Goal: Find specific page/section: Find specific page/section

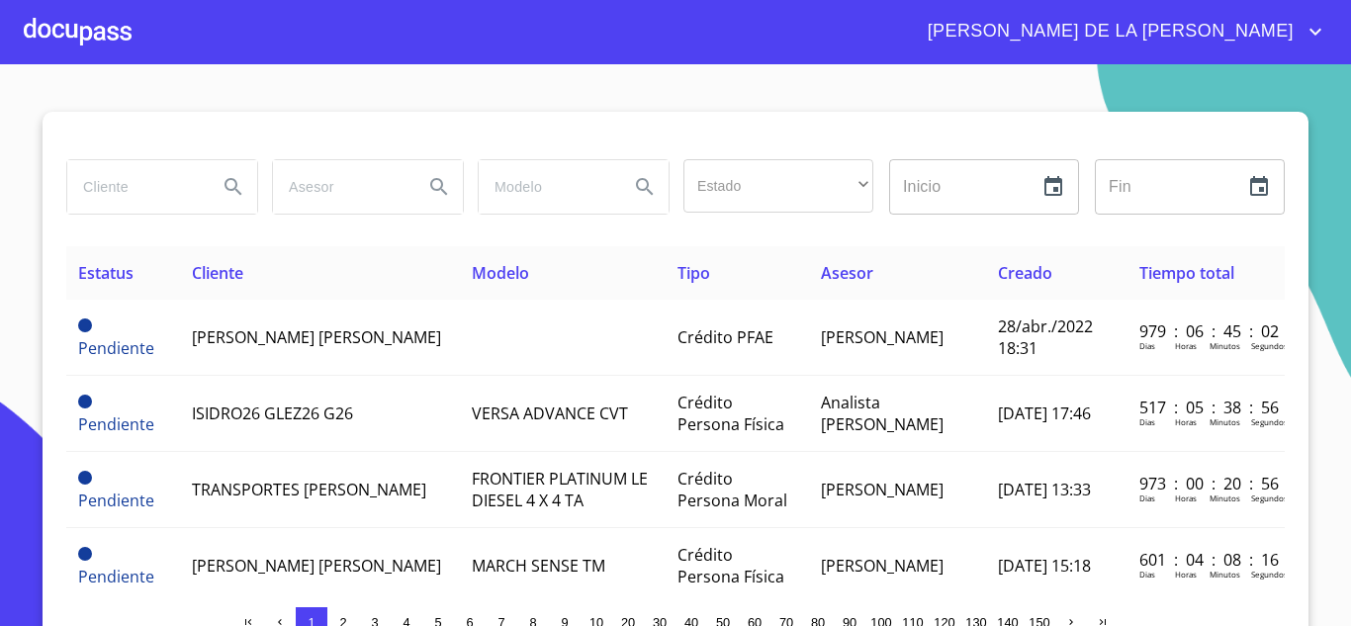
click at [163, 199] on input "search" at bounding box center [134, 186] width 134 height 53
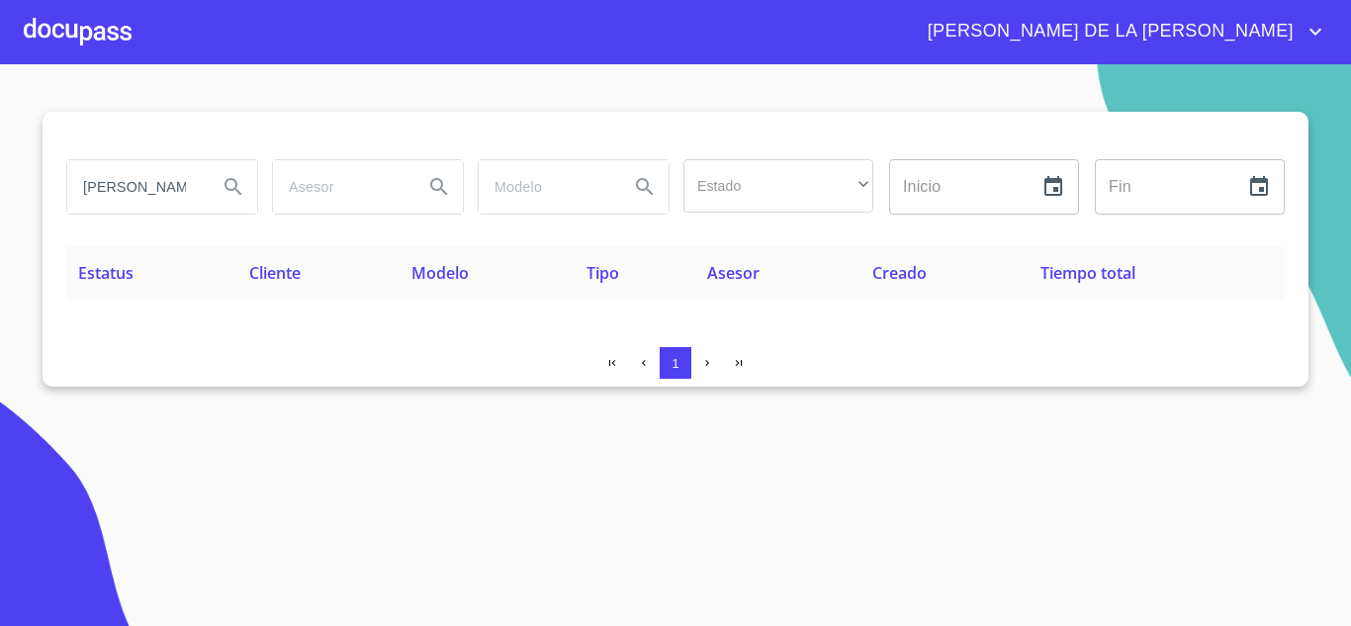
drag, startPoint x: 94, startPoint y: 190, endPoint x: 0, endPoint y: 211, distance: 96.2
click at [0, 211] on section "[PERSON_NAME] Estado ​ ​ Inicio ​ Fin ​ Estatus Cliente Modelo Tipo Asesor Crea…" at bounding box center [675, 345] width 1351 height 562
click at [81, 161] on input "[PERSON_NAME]" at bounding box center [134, 186] width 134 height 53
drag, startPoint x: 92, startPoint y: 186, endPoint x: 338, endPoint y: 169, distance: 246.8
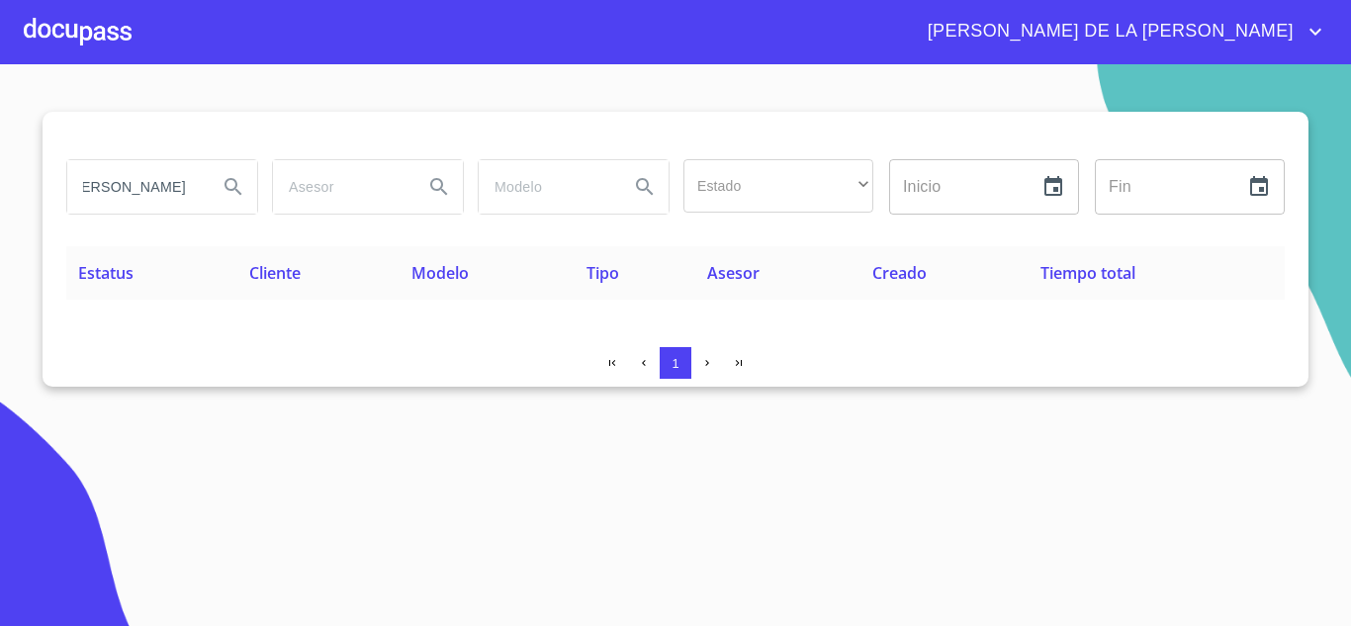
click at [338, 169] on div "[PERSON_NAME] Estado ​ ​ Inicio ​ Fin ​" at bounding box center [675, 186] width 1234 height 71
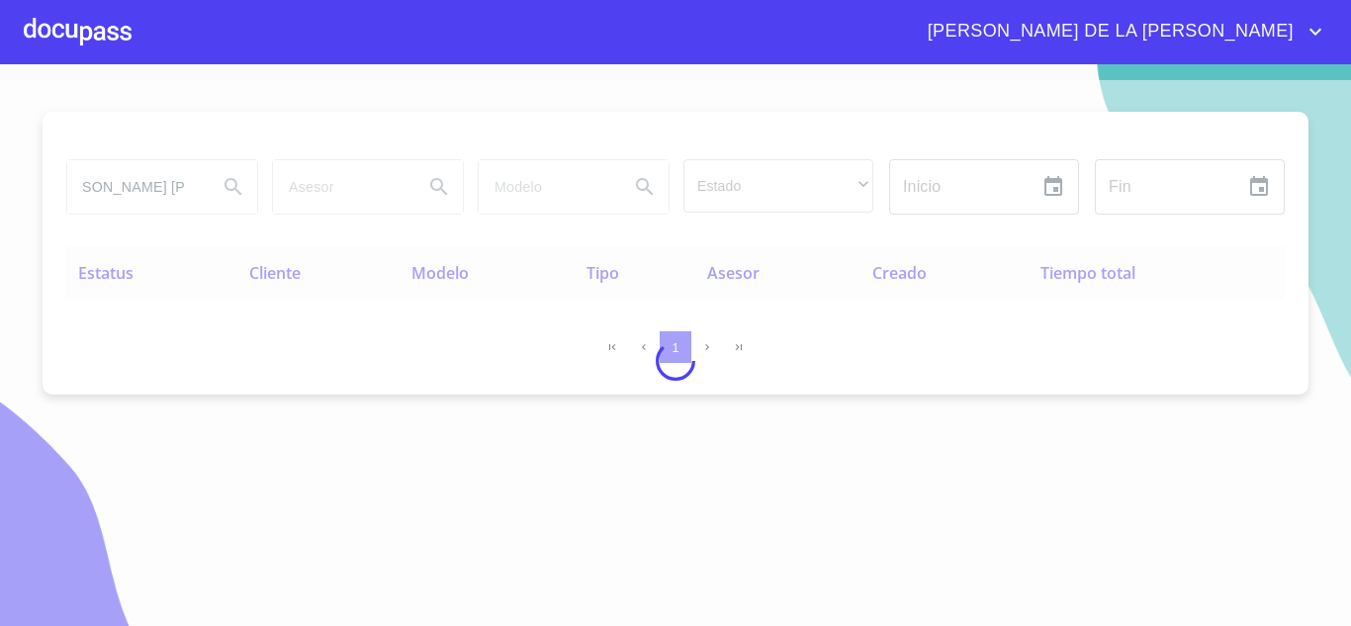
scroll to position [0, 32]
type input "[PERSON_NAME] [PERSON_NAME]"
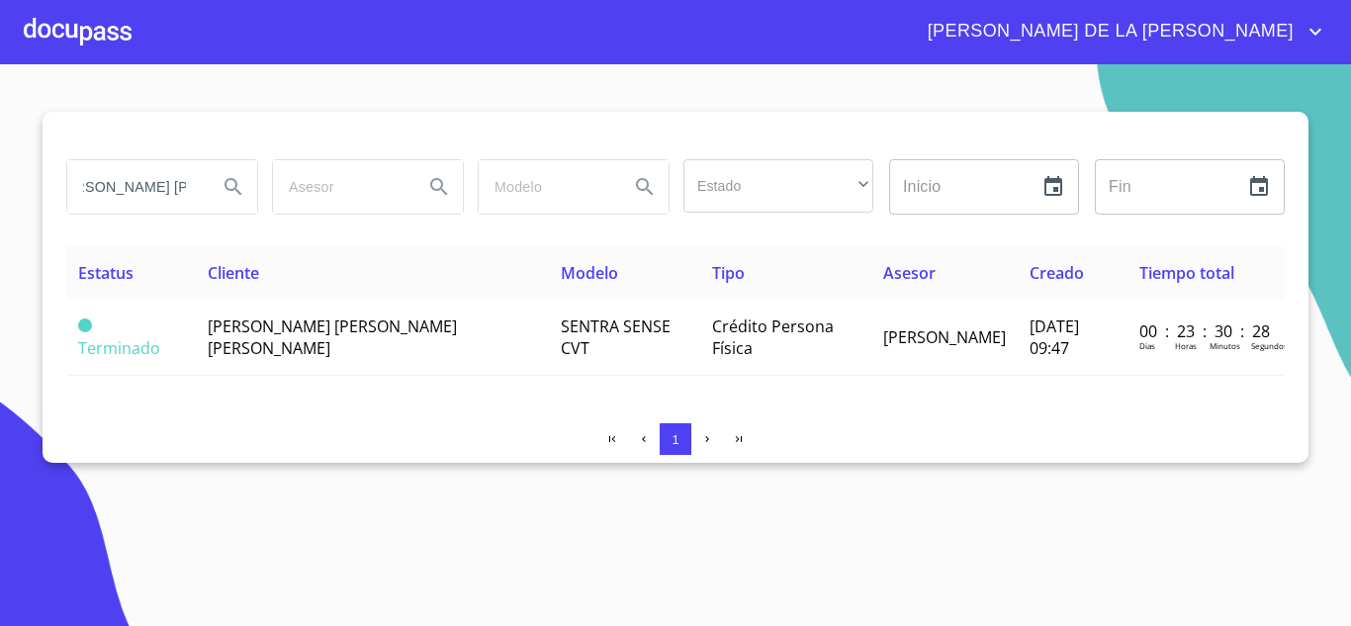
scroll to position [0, 0]
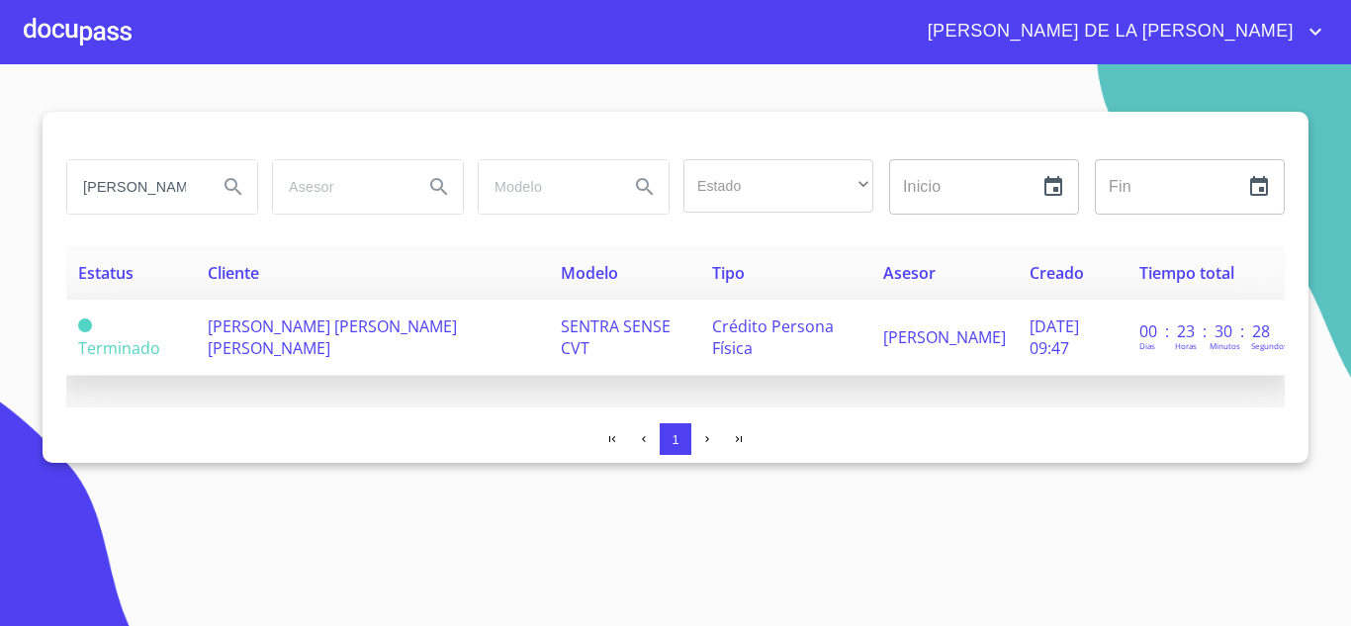
click at [284, 335] on span "[PERSON_NAME] [PERSON_NAME] [PERSON_NAME]" at bounding box center [332, 337] width 249 height 44
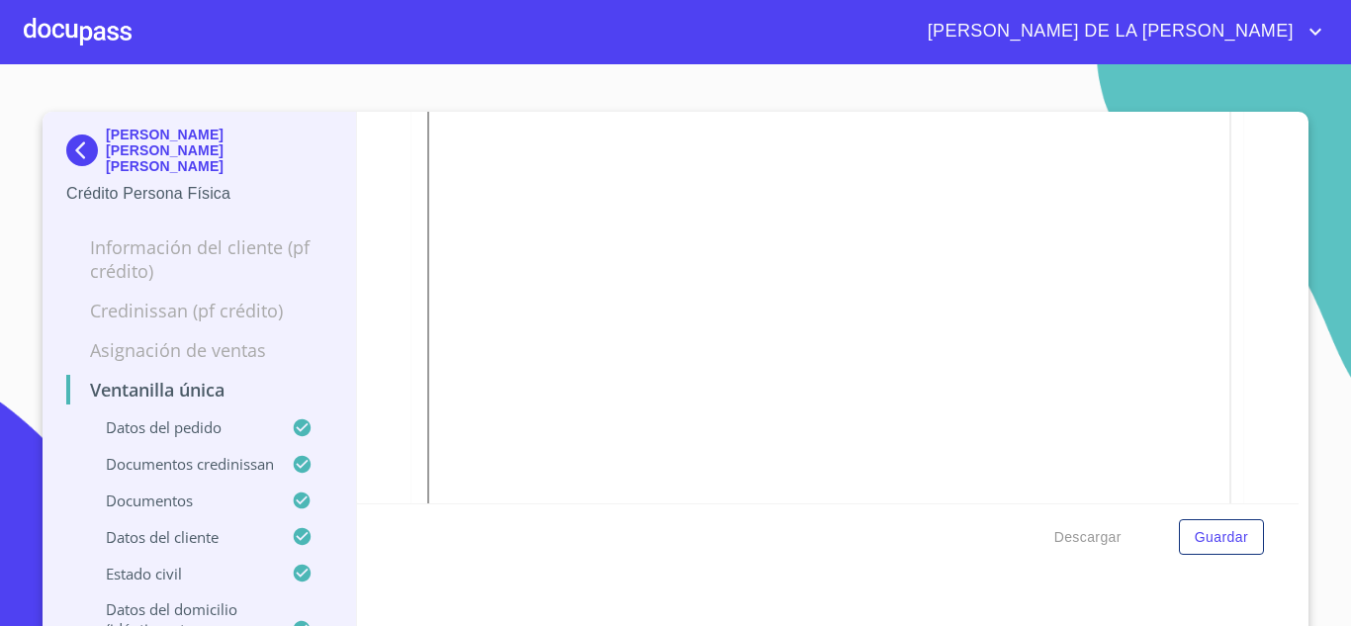
scroll to position [6267, 0]
